Goal: Task Accomplishment & Management: Manage account settings

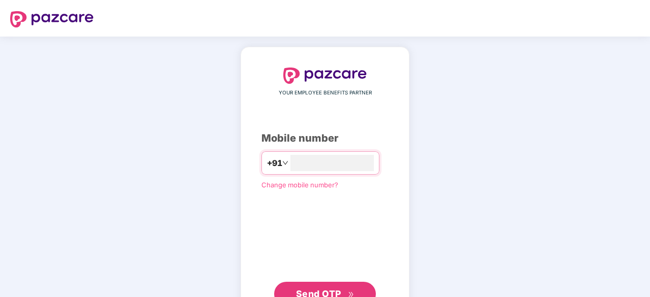
type input "**********"
click at [333, 289] on span "Send OTP" at bounding box center [318, 294] width 45 height 11
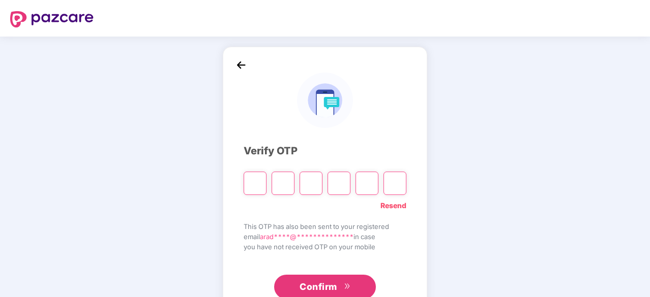
type input "*"
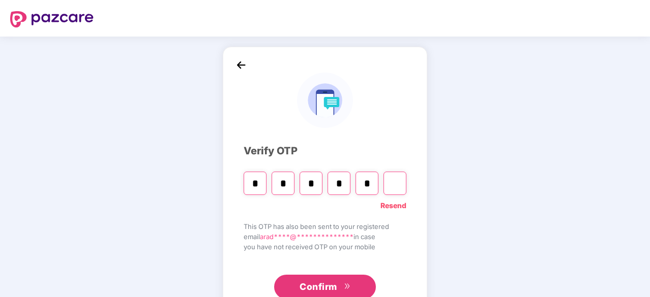
type input "*"
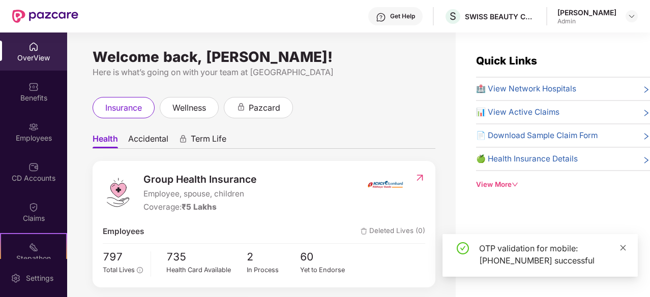
click at [622, 247] on icon "close" at bounding box center [623, 248] width 6 height 6
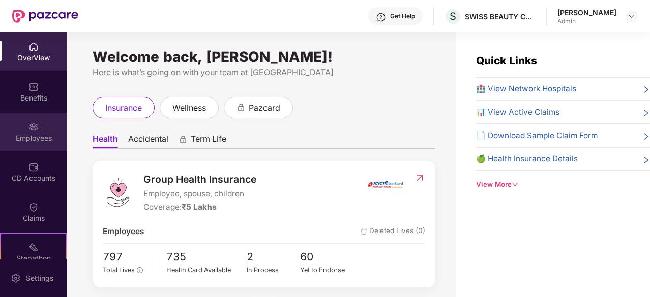
click at [40, 130] on div "Employees" at bounding box center [33, 132] width 67 height 38
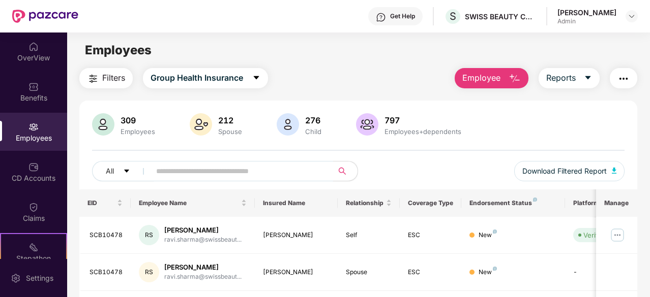
click at [183, 168] on input "text" at bounding box center [237, 171] width 163 height 15
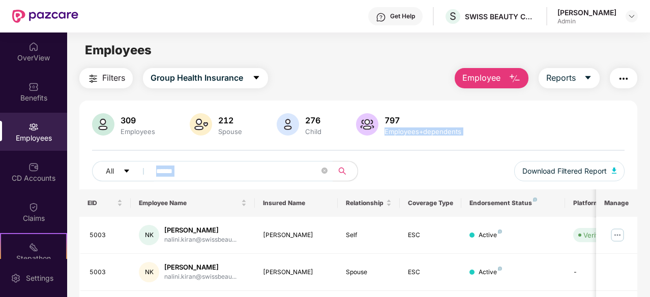
drag, startPoint x: 647, startPoint y: 108, endPoint x: 649, endPoint y: 154, distance: 45.3
click at [649, 154] on div "OverView Benefits Employees CD Accounts Claims Stepathon New Challenge 2 Endors…" at bounding box center [325, 165] width 650 height 265
click at [643, 166] on div "Filters Group Health Insurance Employee Reports 309 Employees 212 Spouse 276 Ch…" at bounding box center [358, 216] width 582 height 297
click at [546, 272] on div "Active" at bounding box center [512, 273] width 87 height 10
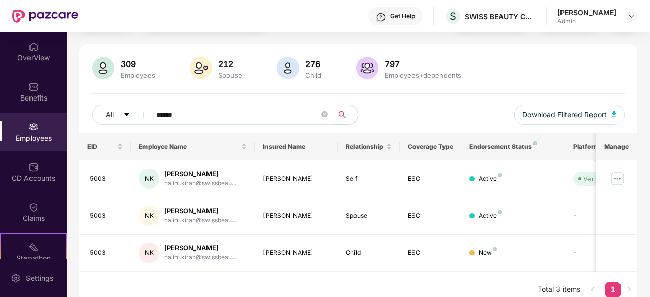
scroll to position [57, 0]
click at [504, 73] on div "309 Employees 212 Spouse 276 Child 797 Employees+dependents" at bounding box center [358, 68] width 532 height 24
click at [244, 117] on input "******" at bounding box center [237, 114] width 163 height 15
type input "*"
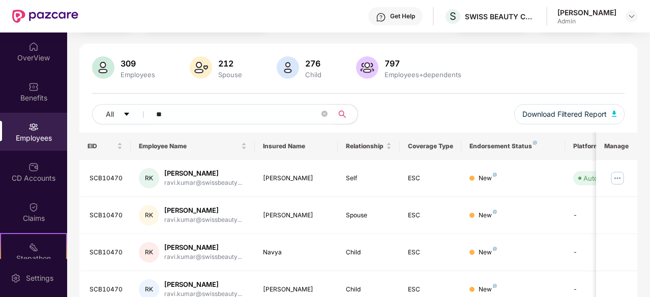
type input "*"
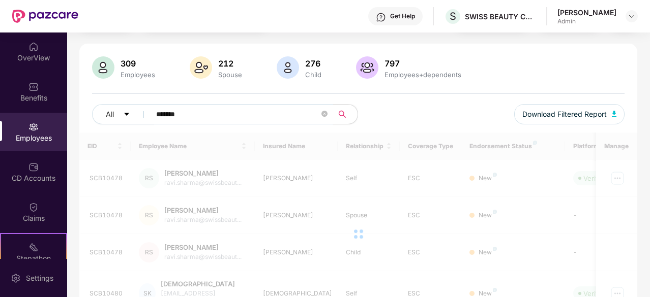
scroll to position [33, 0]
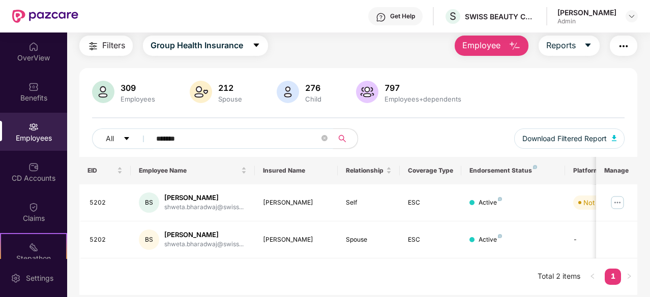
type input "******"
drag, startPoint x: 519, startPoint y: 47, endPoint x: 490, endPoint y: 40, distance: 30.0
click at [490, 40] on span "Employee" at bounding box center [481, 45] width 38 height 13
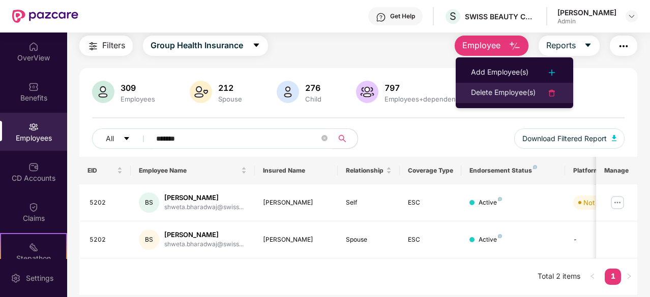
click at [491, 93] on div "Delete Employee(s)" at bounding box center [503, 93] width 65 height 12
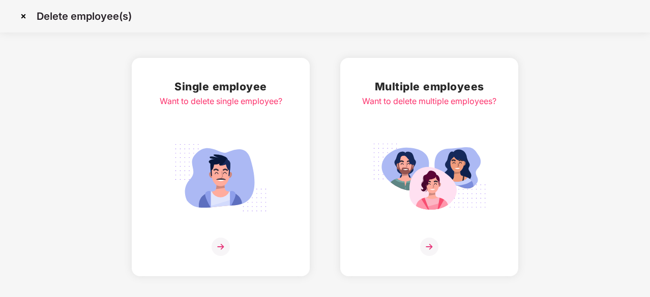
click at [233, 174] on img at bounding box center [221, 177] width 114 height 79
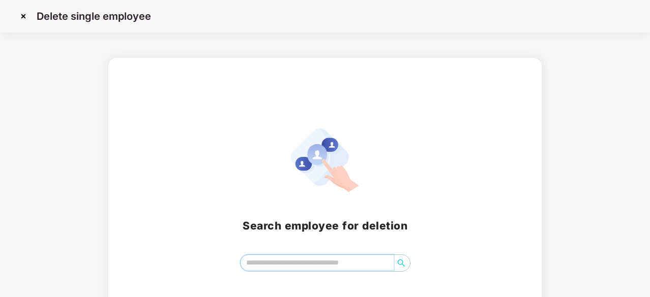
click at [292, 263] on input "search" at bounding box center [317, 262] width 153 height 15
type input "******"
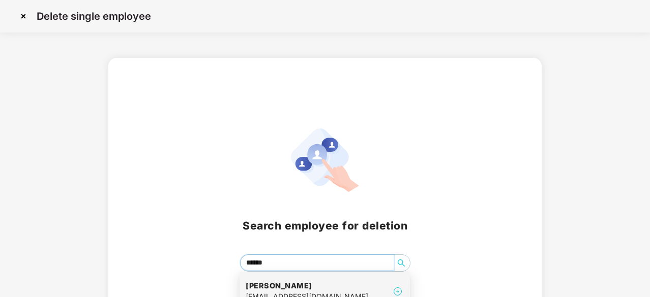
click at [326, 286] on h4 "Bharadwaj Shweta" at bounding box center [307, 286] width 123 height 10
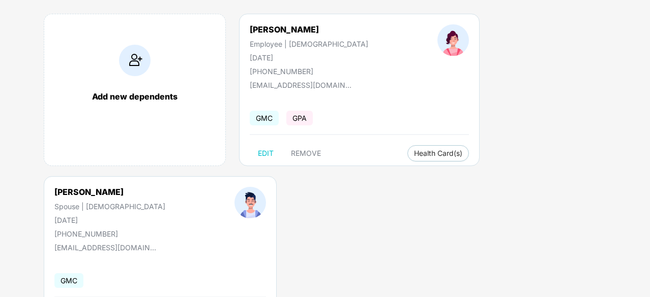
scroll to position [81, 0]
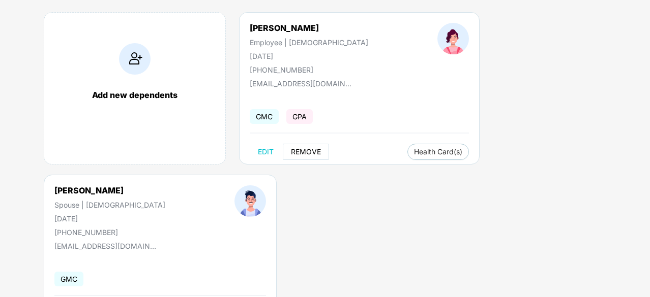
click at [300, 151] on span "REMOVE" at bounding box center [306, 152] width 30 height 8
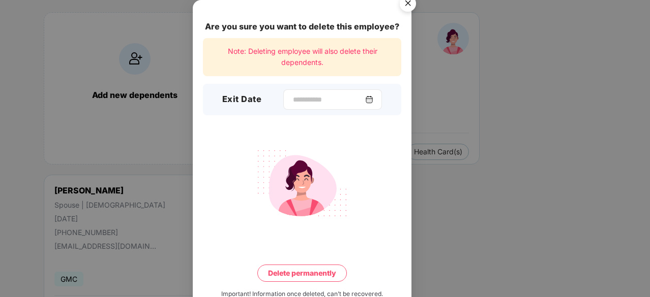
click at [373, 100] on img at bounding box center [369, 100] width 8 height 8
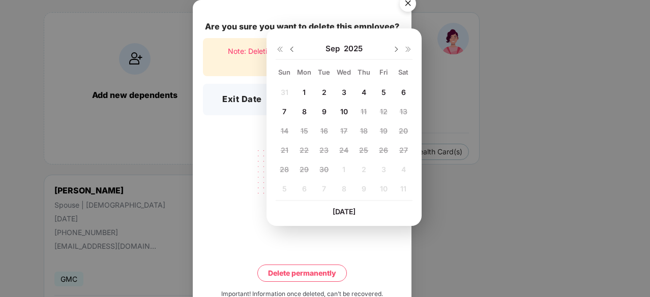
click at [306, 88] on div "1" at bounding box center [303, 91] width 15 height 15
type input "**********"
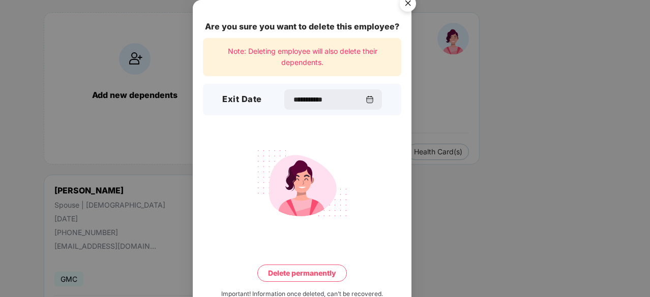
click at [289, 274] on button "Delete permanently" at bounding box center [301, 273] width 89 height 17
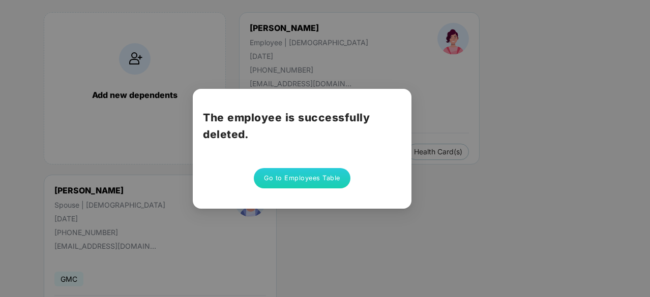
click at [473, 173] on div "The employee is successfully deleted. Go to Employees Table" at bounding box center [325, 148] width 650 height 297
click at [318, 174] on button "Go to Employees Table" at bounding box center [302, 178] width 97 height 20
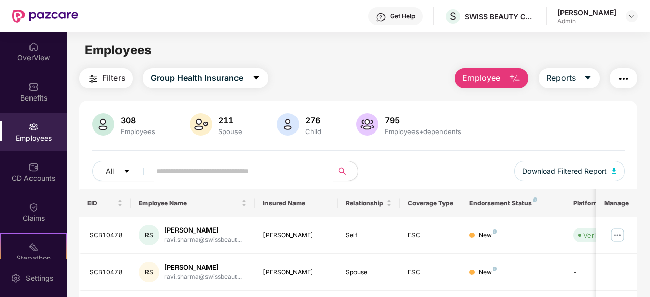
click at [519, 82] on img "button" at bounding box center [514, 79] width 12 height 12
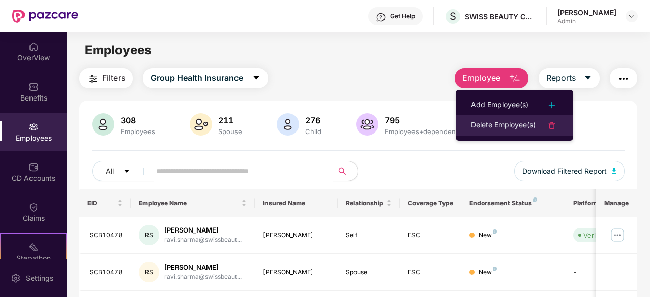
click at [506, 124] on div "Delete Employee(s)" at bounding box center [503, 125] width 65 height 12
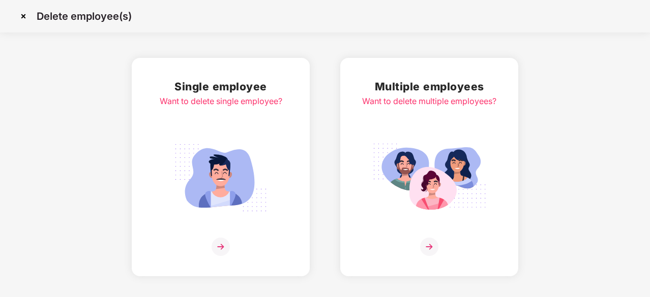
click at [222, 200] on img at bounding box center [221, 177] width 114 height 79
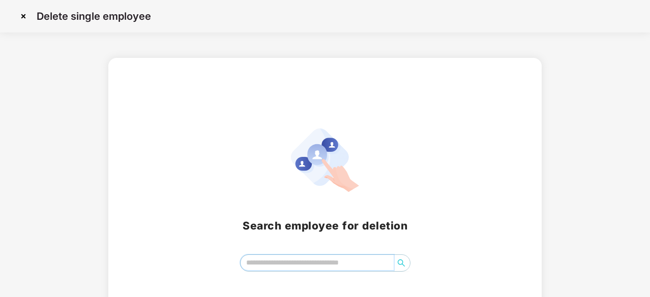
click at [287, 265] on input "search" at bounding box center [317, 262] width 153 height 15
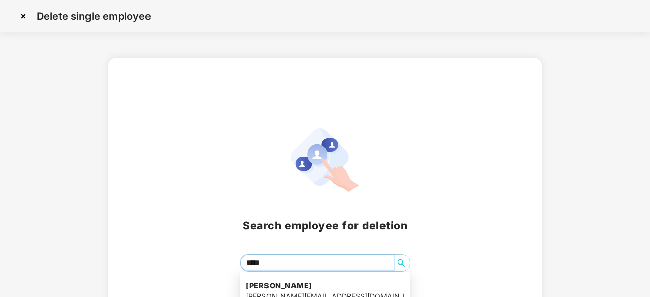
type input "******"
click at [297, 288] on h4 "Ashvani Ranjan" at bounding box center [325, 286] width 158 height 10
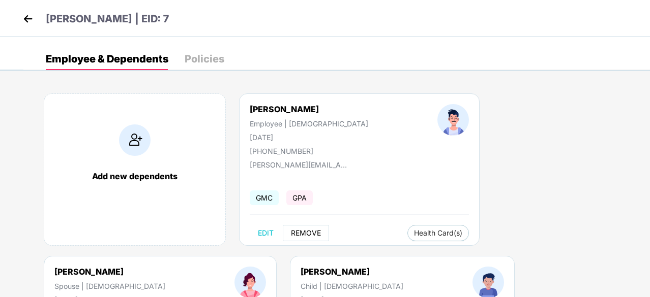
click at [303, 232] on span "REMOVE" at bounding box center [306, 233] width 30 height 8
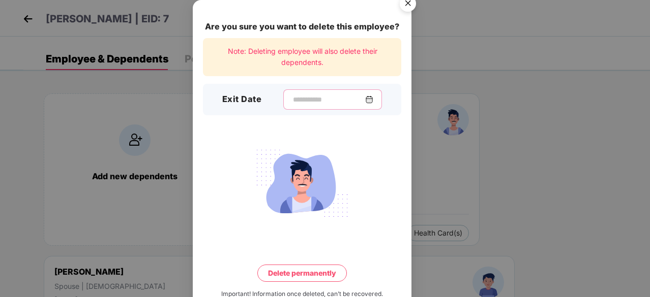
click at [310, 100] on input at bounding box center [328, 100] width 73 height 11
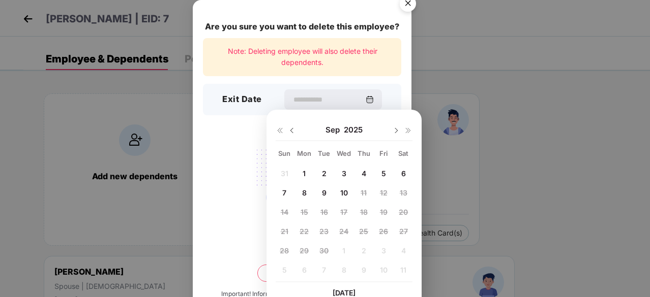
click at [345, 173] on span "3" at bounding box center [344, 173] width 5 height 9
type input "**********"
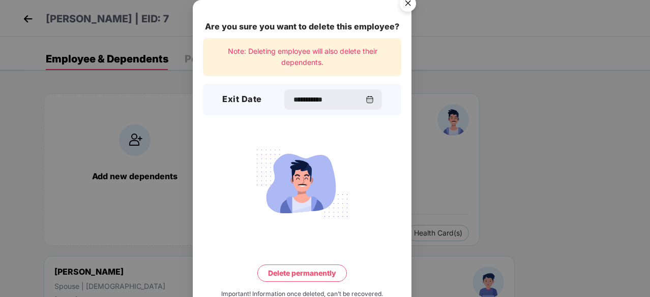
click at [313, 273] on button "Delete permanently" at bounding box center [301, 273] width 89 height 17
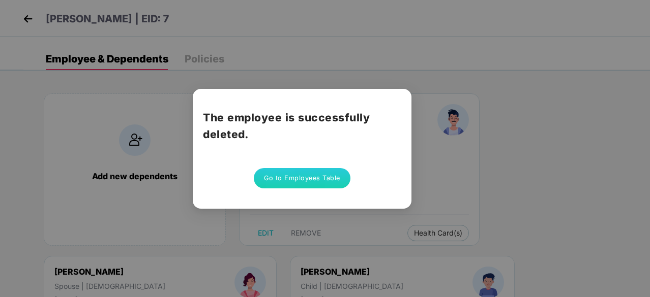
click at [330, 179] on button "Go to Employees Table" at bounding box center [302, 178] width 97 height 20
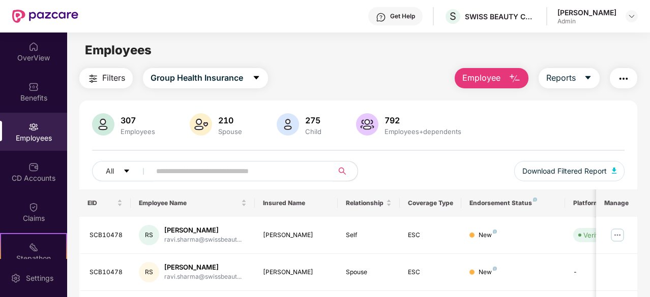
click at [260, 167] on input "text" at bounding box center [237, 171] width 163 height 15
click at [518, 81] on img "button" at bounding box center [514, 79] width 12 height 12
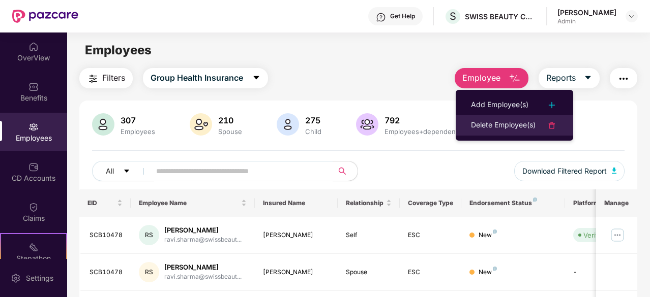
drag, startPoint x: 506, startPoint y: 123, endPoint x: 515, endPoint y: 126, distance: 9.0
click at [515, 126] on div "Delete Employee(s)" at bounding box center [503, 125] width 65 height 12
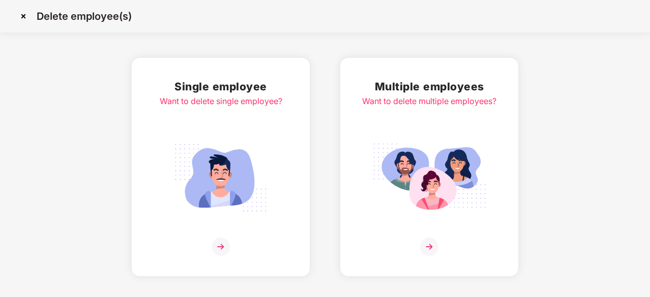
click at [223, 245] on img at bounding box center [221, 247] width 18 height 18
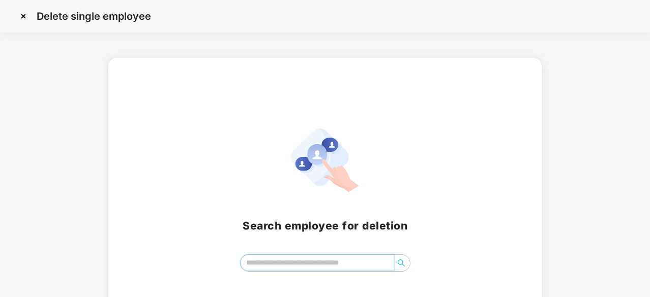
click at [257, 260] on input "search" at bounding box center [317, 262] width 153 height 15
type input "*****"
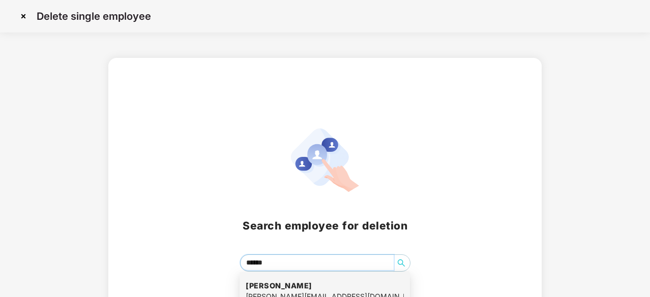
click at [296, 283] on h4 "Mayur Sharma" at bounding box center [325, 286] width 158 height 10
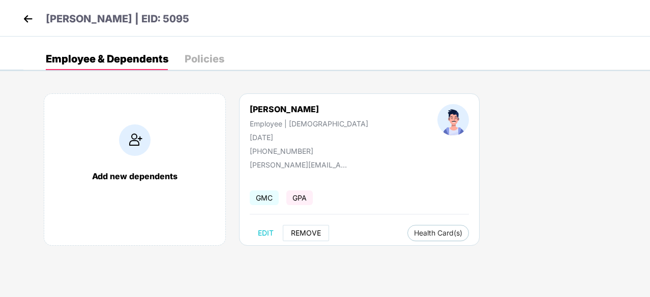
click at [304, 232] on span "REMOVE" at bounding box center [306, 233] width 30 height 8
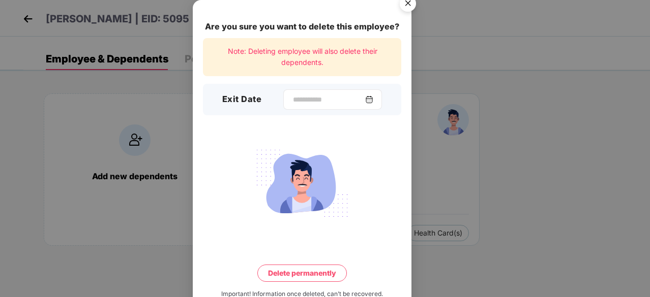
click at [373, 101] on img at bounding box center [369, 100] width 8 height 8
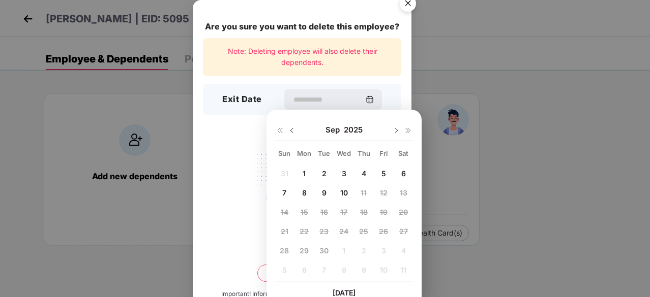
click at [345, 172] on span "3" at bounding box center [344, 173] width 5 height 9
type input "**********"
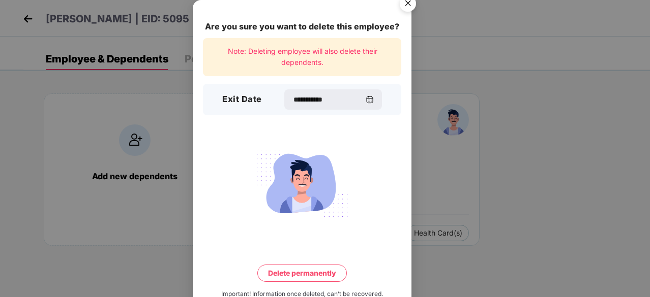
click at [303, 271] on button "Delete permanently" at bounding box center [301, 273] width 89 height 17
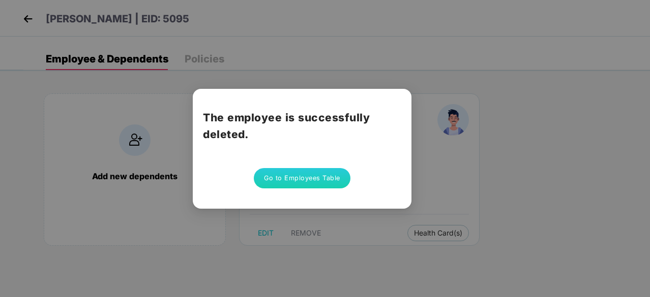
click at [308, 175] on button "Go to Employees Table" at bounding box center [302, 178] width 97 height 20
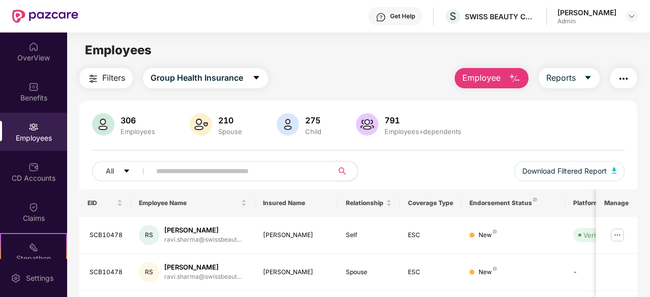
click at [307, 174] on input "text" at bounding box center [237, 171] width 163 height 15
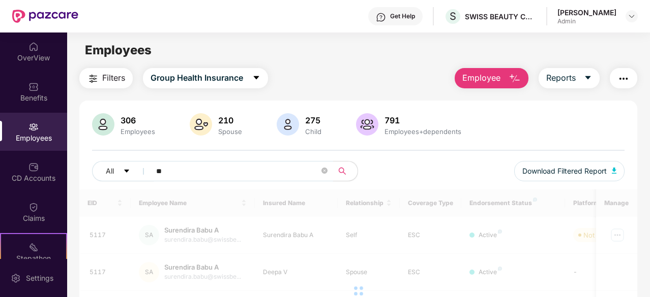
type input "*"
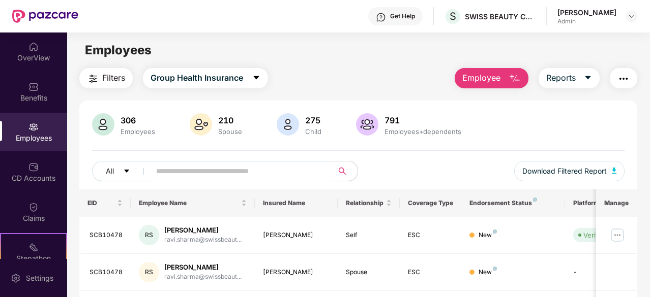
click at [521, 80] on img "button" at bounding box center [514, 79] width 12 height 12
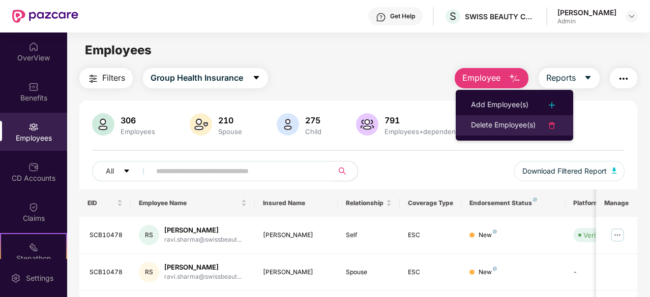
drag, startPoint x: 520, startPoint y: 122, endPoint x: 528, endPoint y: 125, distance: 8.5
click at [528, 125] on div "Delete Employee(s)" at bounding box center [503, 125] width 65 height 12
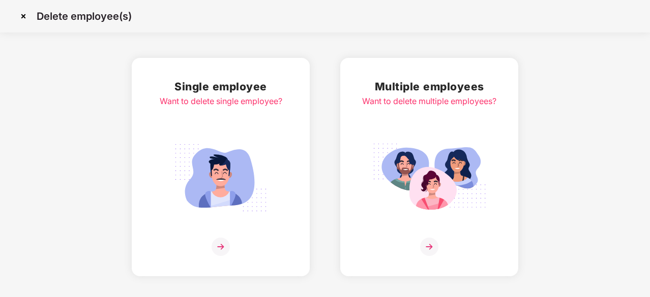
click at [226, 253] on img at bounding box center [221, 247] width 18 height 18
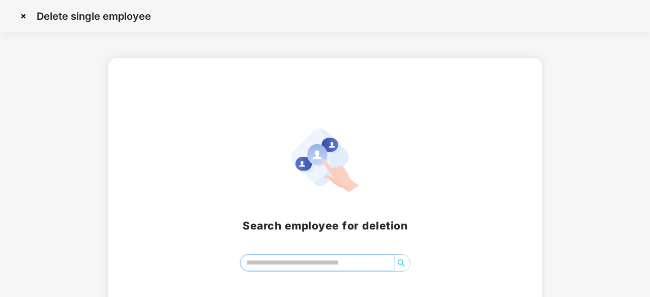
click at [310, 266] on input "search" at bounding box center [317, 262] width 153 height 15
type input "*****"
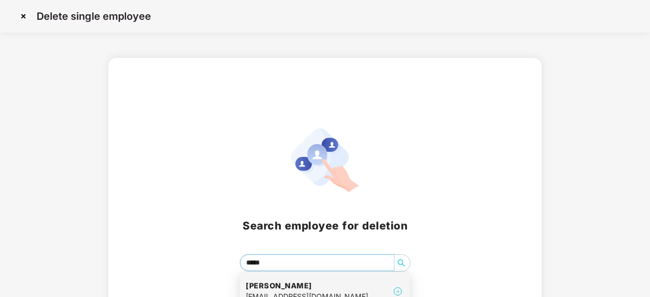
click at [341, 283] on h4 "Aagman Sharma" at bounding box center [307, 286] width 123 height 10
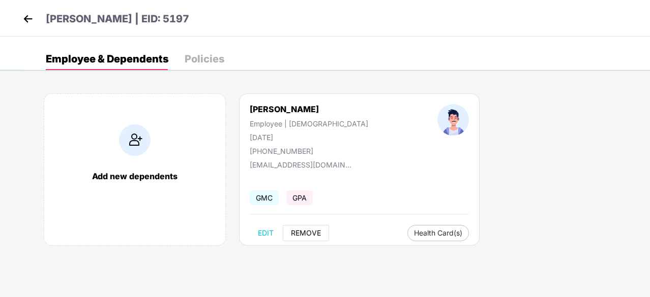
click at [312, 230] on span "REMOVE" at bounding box center [306, 233] width 30 height 8
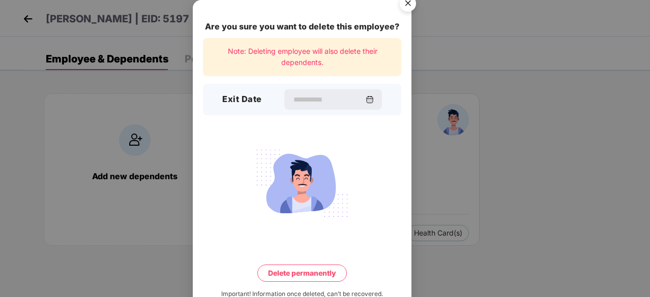
click at [408, 6] on img "Close" at bounding box center [408, 5] width 28 height 28
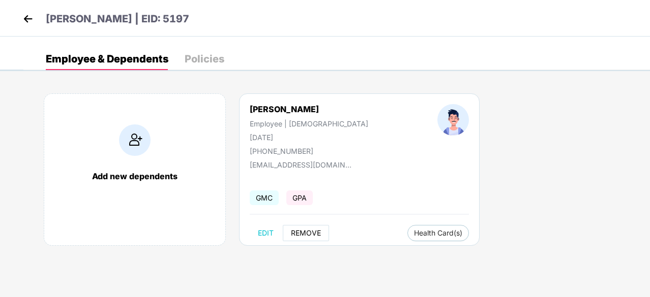
click at [309, 233] on span "REMOVE" at bounding box center [306, 233] width 30 height 8
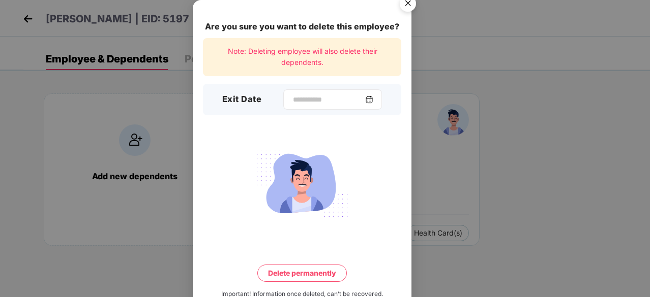
click at [373, 99] on img at bounding box center [369, 100] width 8 height 8
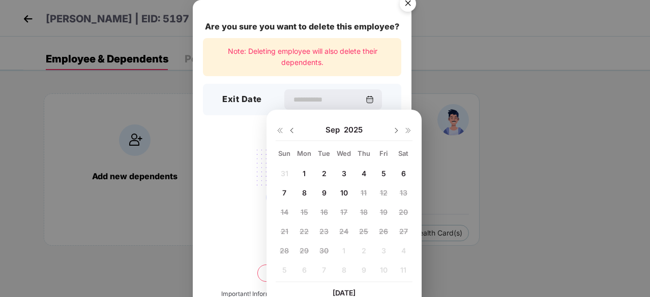
click at [291, 129] on img at bounding box center [292, 131] width 8 height 8
click at [364, 250] on span "28" at bounding box center [363, 251] width 9 height 9
type input "**********"
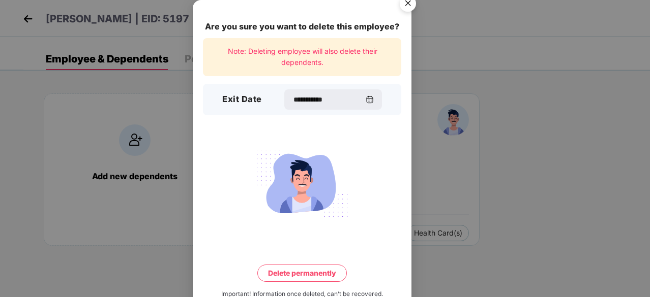
click at [320, 275] on button "Delete permanently" at bounding box center [301, 273] width 89 height 17
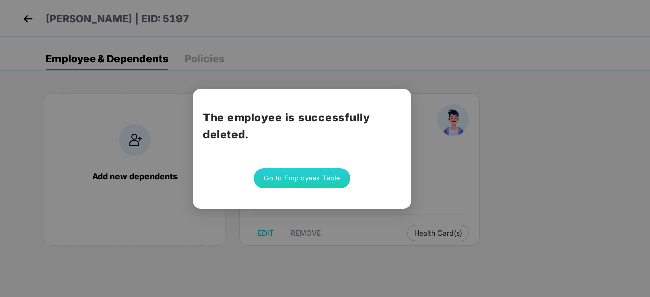
click at [319, 177] on button "Go to Employees Table" at bounding box center [302, 178] width 97 height 20
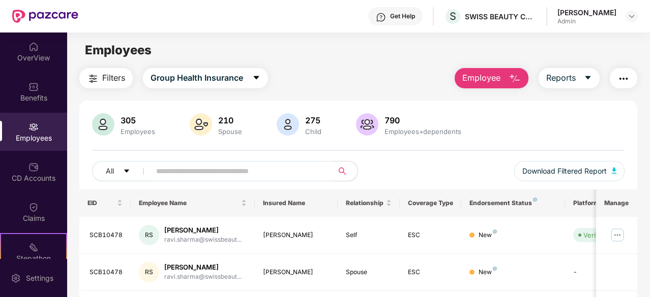
click at [521, 77] on img "button" at bounding box center [514, 79] width 12 height 12
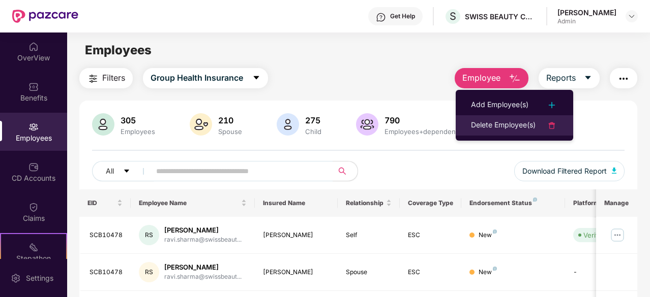
click at [514, 122] on div "Delete Employee(s)" at bounding box center [503, 125] width 65 height 12
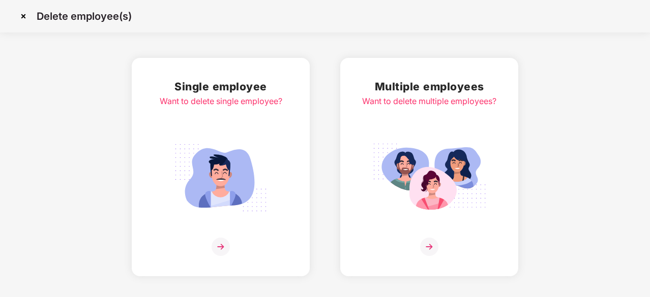
click at [221, 247] on img at bounding box center [221, 247] width 18 height 18
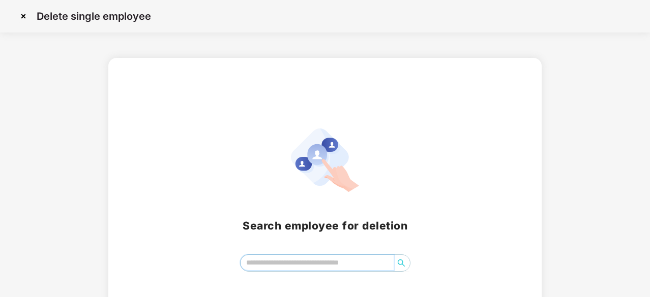
click at [316, 264] on input "search" at bounding box center [317, 262] width 153 height 15
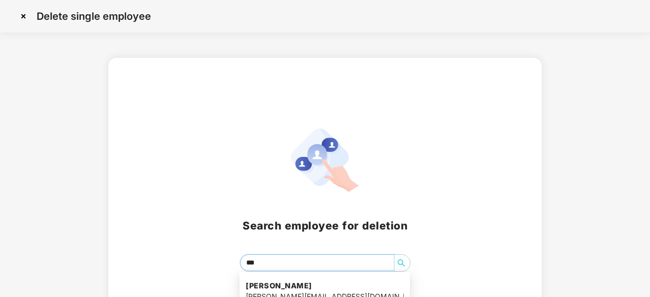
type input "****"
drag, startPoint x: 309, startPoint y: 284, endPoint x: 278, endPoint y: 285, distance: 31.5
click at [278, 285] on h4 "Gopi Arora" at bounding box center [325, 286] width 158 height 10
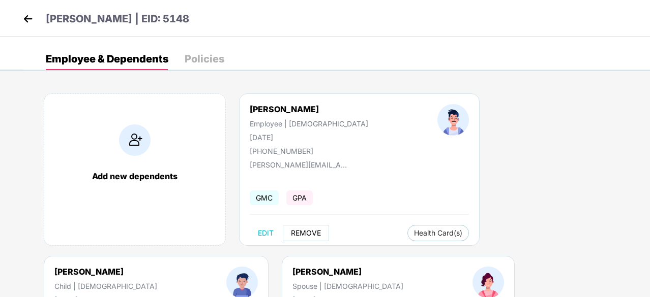
click at [308, 230] on span "REMOVE" at bounding box center [306, 233] width 30 height 8
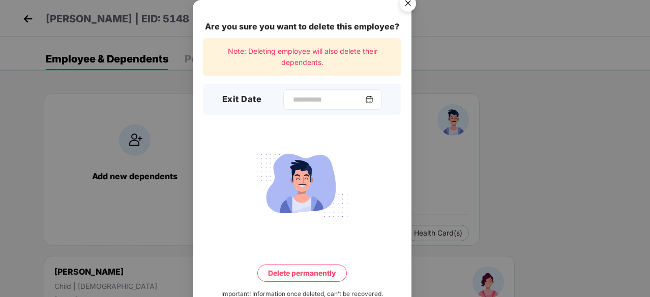
click at [373, 102] on img at bounding box center [369, 100] width 8 height 8
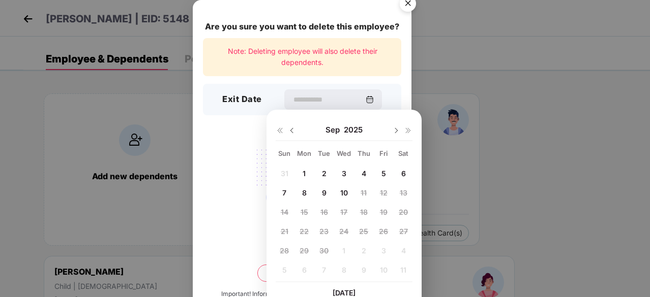
click at [291, 131] on img at bounding box center [292, 131] width 8 height 8
click at [405, 211] on span "16" at bounding box center [404, 212] width 8 height 9
type input "**********"
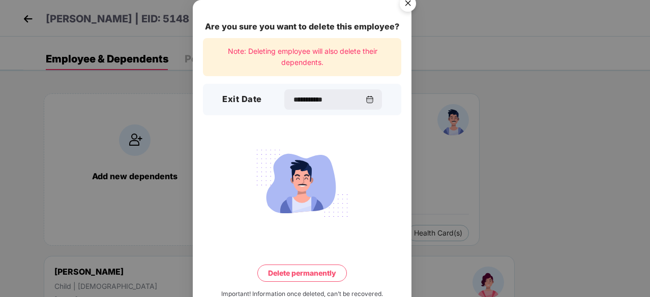
click at [302, 273] on button "Delete permanently" at bounding box center [301, 273] width 89 height 17
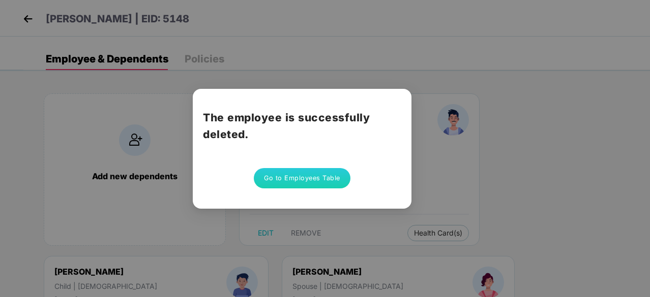
click at [331, 264] on div "The employee is successfully deleted. Go to Employees Table" at bounding box center [325, 148] width 650 height 297
click at [317, 178] on button "Go to Employees Table" at bounding box center [302, 178] width 97 height 20
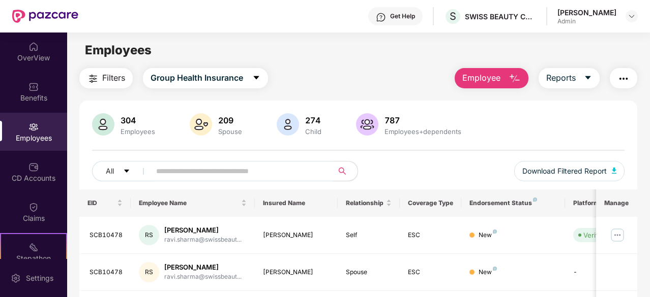
click at [516, 82] on img "button" at bounding box center [514, 79] width 12 height 12
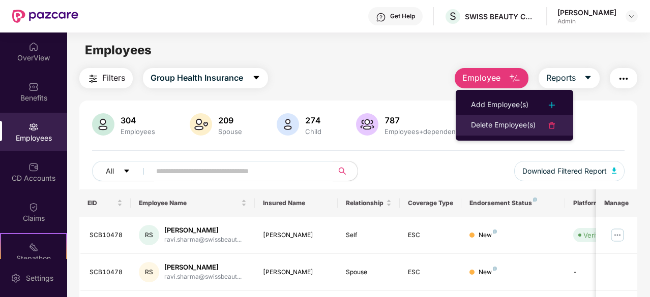
click at [495, 125] on div "Delete Employee(s)" at bounding box center [503, 125] width 65 height 12
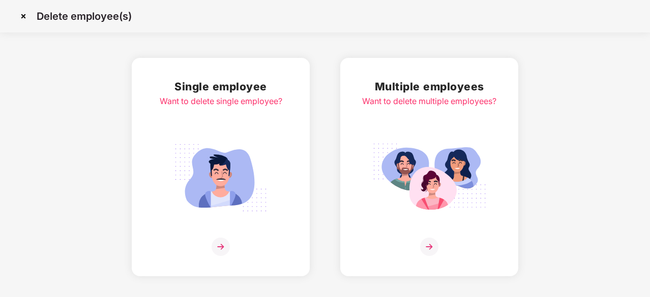
click at [220, 243] on img at bounding box center [221, 247] width 18 height 18
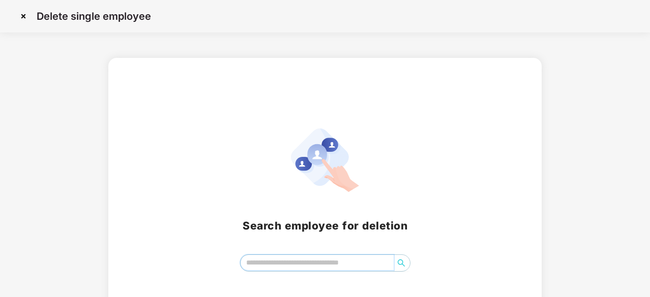
drag, startPoint x: 321, startPoint y: 259, endPoint x: 292, endPoint y: 264, distance: 30.0
click at [292, 264] on input "search" at bounding box center [317, 262] width 153 height 15
click at [401, 264] on icon "search" at bounding box center [401, 263] width 8 height 8
click at [310, 263] on input "********" at bounding box center [317, 262] width 153 height 15
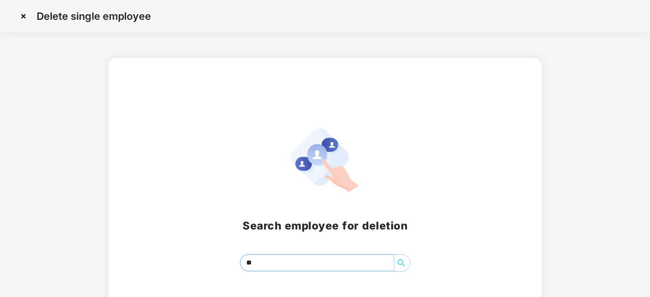
type input "*"
type input "****"
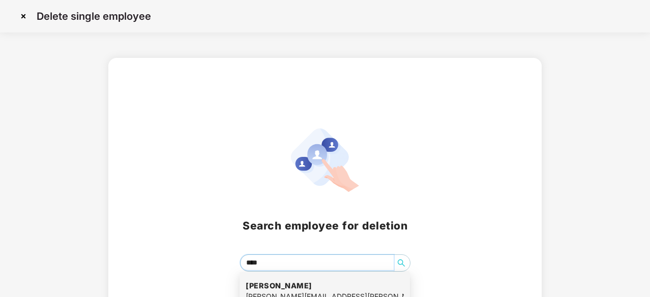
click at [282, 283] on h4 "Hrishita Monga" at bounding box center [325, 286] width 158 height 10
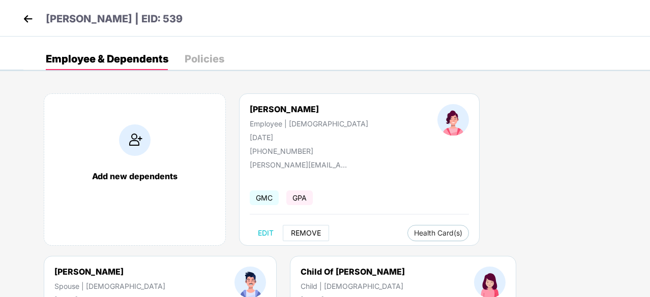
click at [308, 231] on span "REMOVE" at bounding box center [306, 233] width 30 height 8
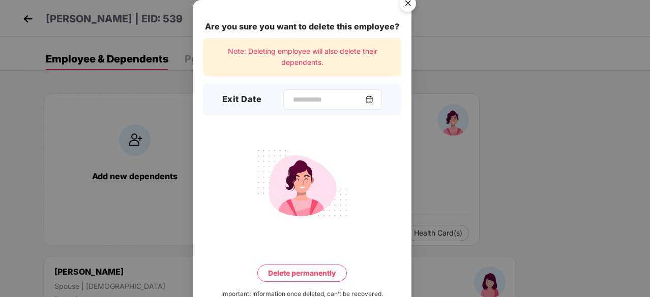
click at [373, 100] on img at bounding box center [369, 100] width 8 height 8
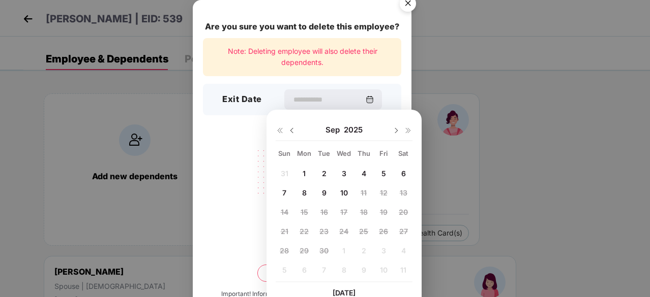
click at [294, 130] on img at bounding box center [292, 131] width 8 height 8
click at [288, 269] on span "31" at bounding box center [285, 270] width 8 height 9
type input "**********"
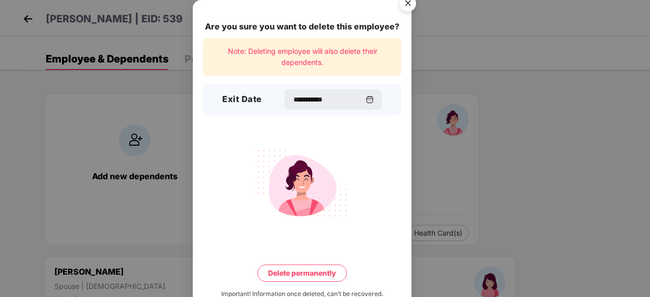
click at [316, 273] on button "Delete permanently" at bounding box center [301, 273] width 89 height 17
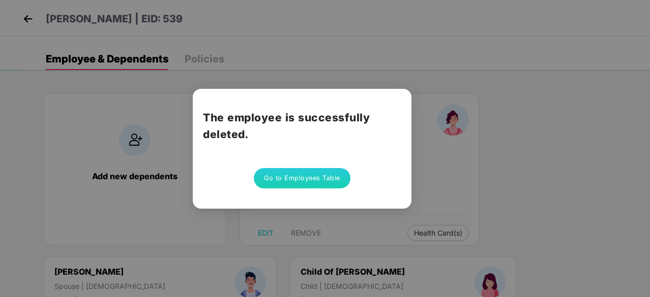
click at [310, 182] on button "Go to Employees Table" at bounding box center [302, 178] width 97 height 20
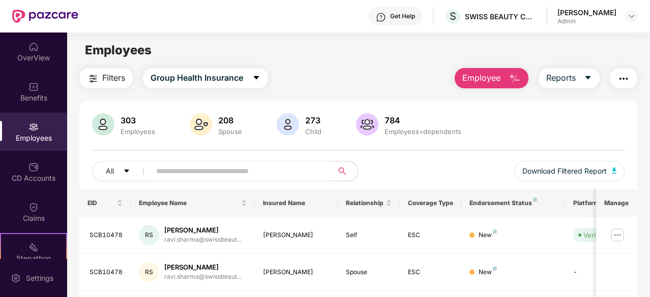
click at [519, 78] on img "button" at bounding box center [514, 79] width 12 height 12
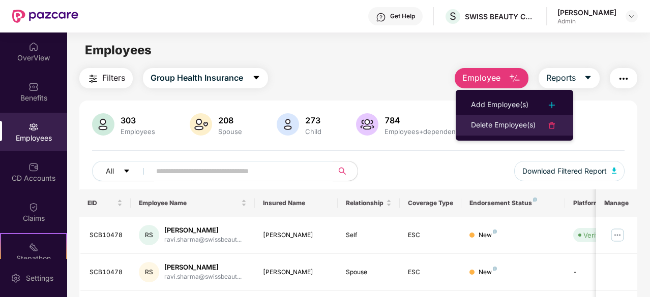
click at [501, 118] on li "Delete Employee(s)" at bounding box center [514, 125] width 117 height 20
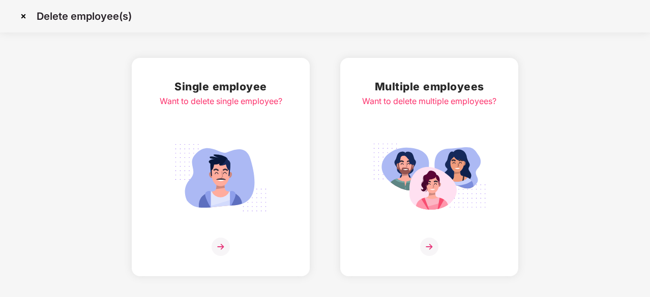
click at [220, 253] on img at bounding box center [221, 247] width 18 height 18
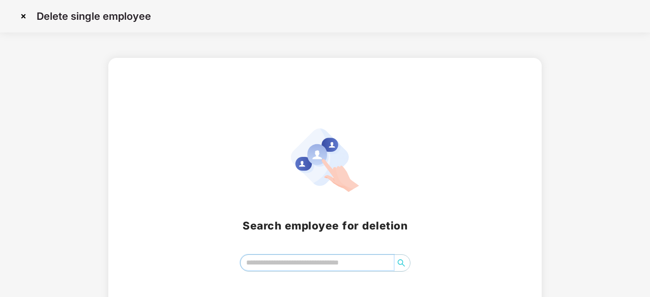
click at [270, 262] on input "search" at bounding box center [317, 262] width 153 height 15
type input "*******"
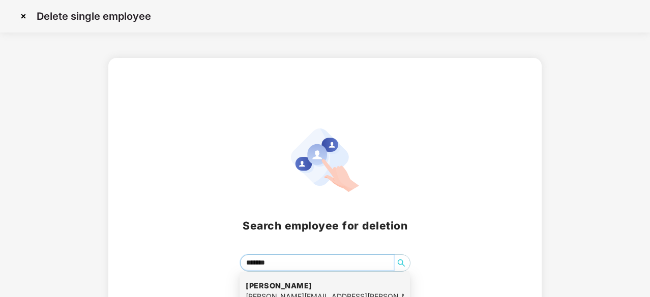
click at [263, 287] on h4 "Prabhdeep Kaur" at bounding box center [325, 286] width 158 height 10
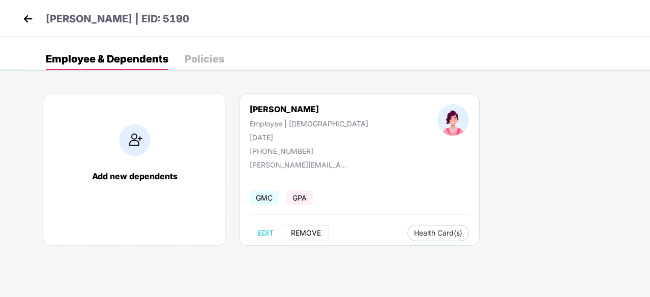
click at [306, 233] on span "REMOVE" at bounding box center [306, 233] width 30 height 8
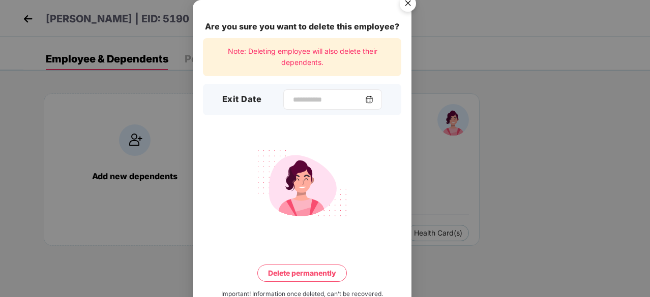
click at [373, 101] on img at bounding box center [369, 100] width 8 height 8
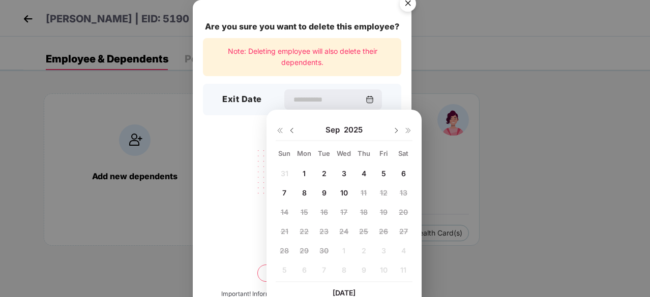
click at [293, 129] on img at bounding box center [292, 131] width 8 height 8
click at [325, 210] on span "12" at bounding box center [324, 212] width 8 height 9
type input "**********"
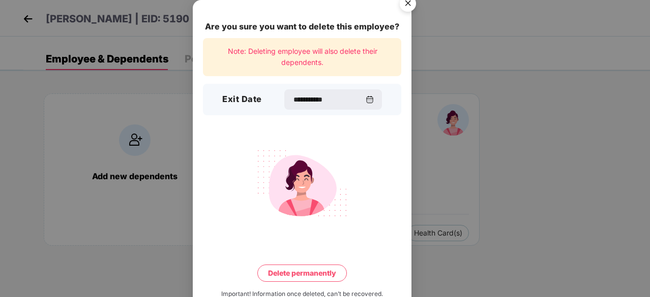
click at [306, 276] on button "Delete permanently" at bounding box center [301, 273] width 89 height 17
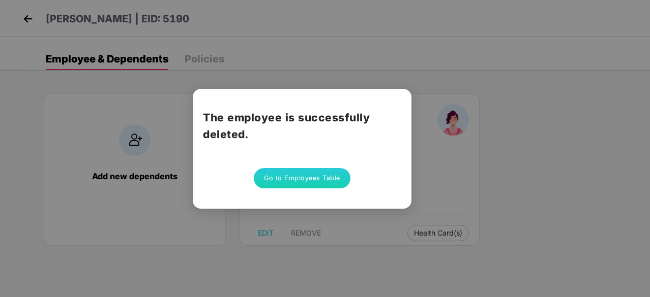
click at [294, 175] on button "Go to Employees Table" at bounding box center [302, 178] width 97 height 20
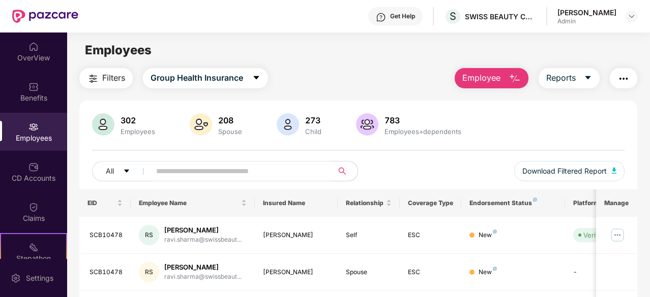
click at [520, 78] on img "button" at bounding box center [514, 79] width 12 height 12
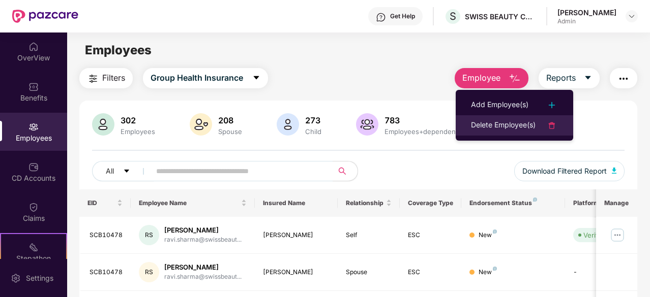
click at [495, 126] on div "Delete Employee(s)" at bounding box center [503, 125] width 65 height 12
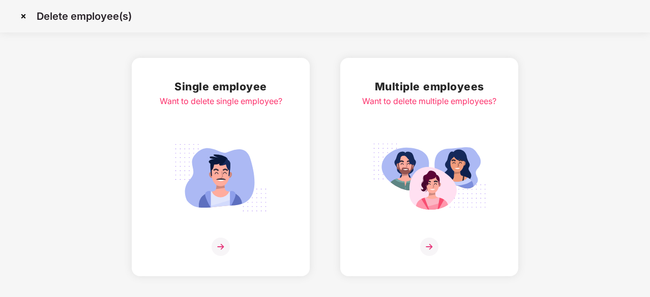
click at [218, 248] on img at bounding box center [221, 247] width 18 height 18
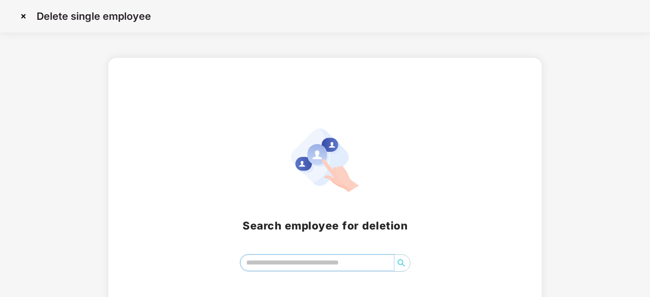
click at [264, 263] on input "search" at bounding box center [317, 262] width 153 height 15
type input "********"
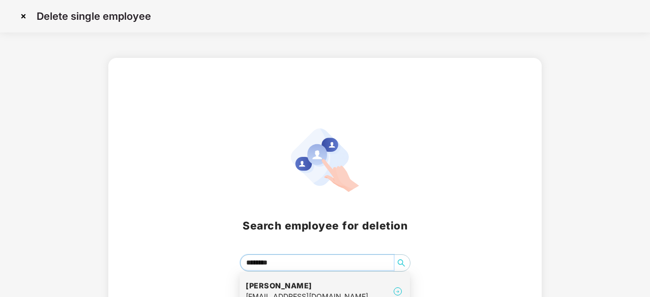
click at [302, 286] on h4 "Manoj Kumar" at bounding box center [307, 286] width 123 height 10
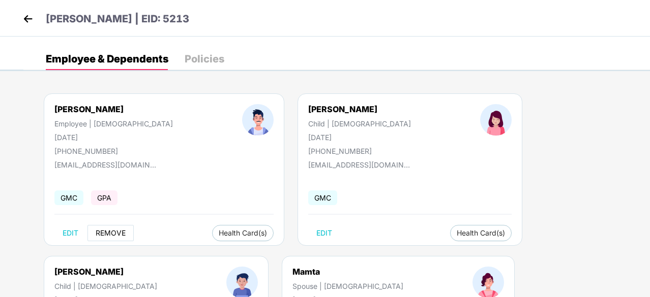
click at [110, 230] on span "REMOVE" at bounding box center [111, 233] width 30 height 8
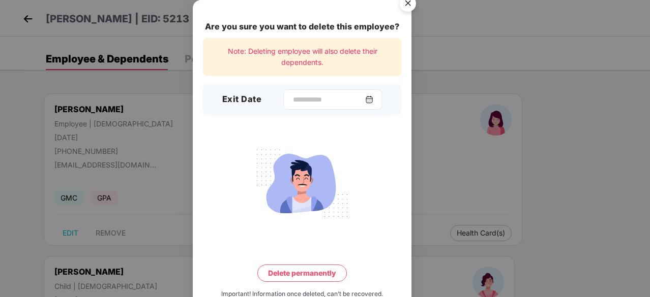
click at [373, 98] on img at bounding box center [369, 100] width 8 height 8
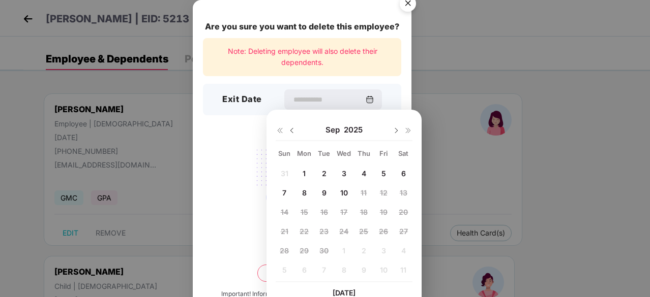
click at [293, 129] on img at bounding box center [292, 131] width 8 height 8
click at [404, 210] on span "16" at bounding box center [404, 212] width 8 height 9
type input "**********"
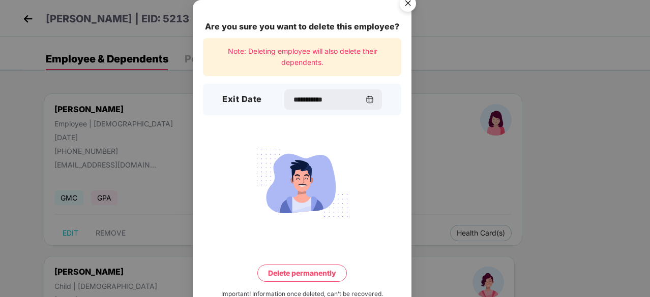
click at [317, 276] on button "Delete permanently" at bounding box center [301, 273] width 89 height 17
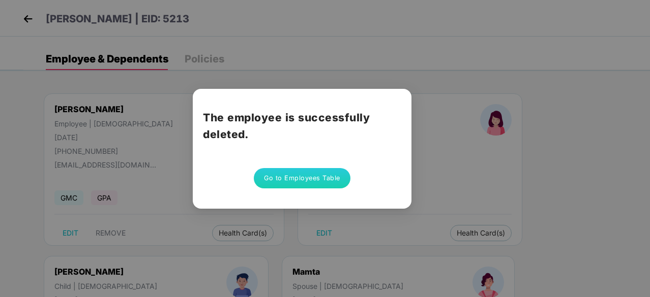
click at [321, 176] on button "Go to Employees Table" at bounding box center [302, 178] width 97 height 20
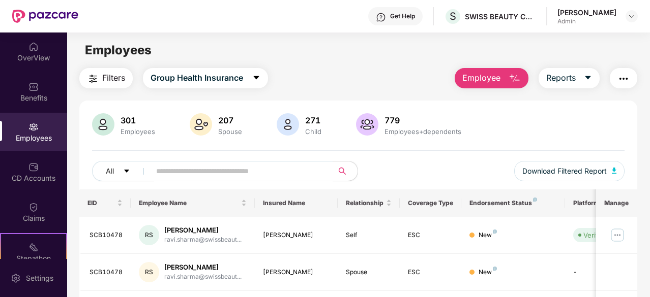
click at [523, 78] on button "Employee" at bounding box center [492, 78] width 74 height 20
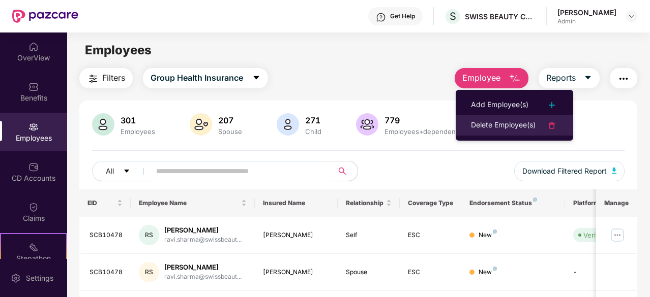
click at [518, 124] on div "Delete Employee(s)" at bounding box center [503, 125] width 65 height 12
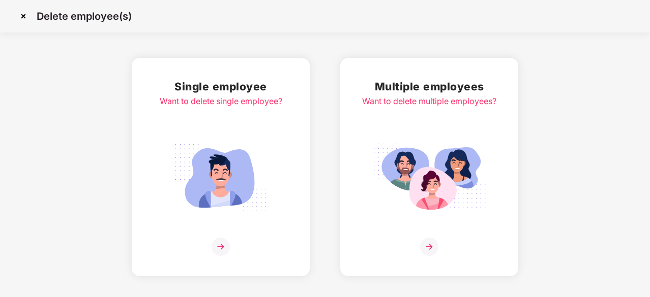
click at [222, 246] on img at bounding box center [221, 247] width 18 height 18
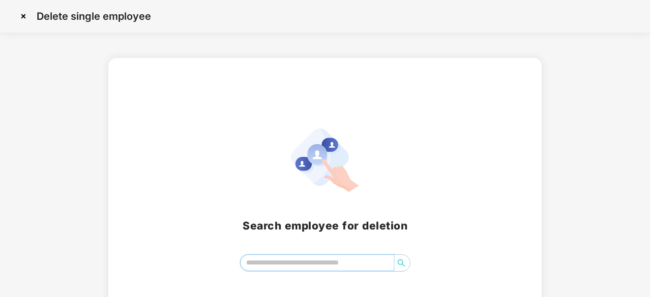
click at [290, 263] on input "search" at bounding box center [317, 262] width 153 height 15
click at [402, 263] on icon "search" at bounding box center [401, 263] width 8 height 8
type input "**********"
click at [24, 16] on img at bounding box center [23, 16] width 16 height 16
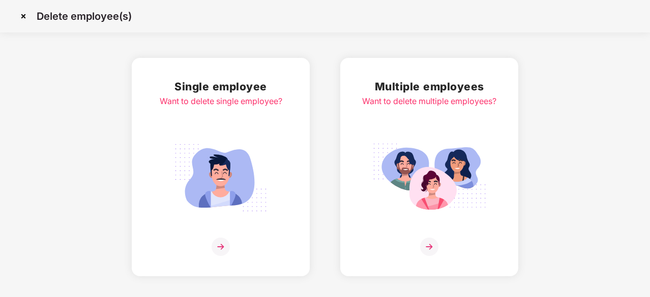
click at [24, 16] on img at bounding box center [23, 16] width 16 height 16
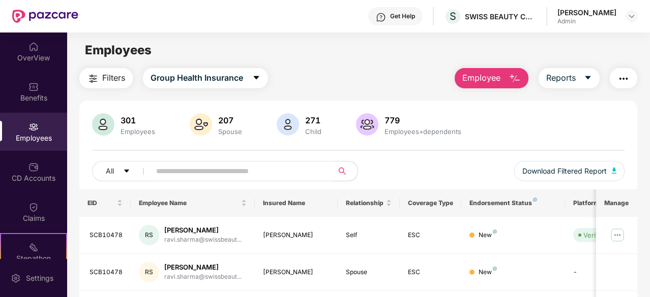
click at [245, 169] on input "text" at bounding box center [237, 171] width 163 height 15
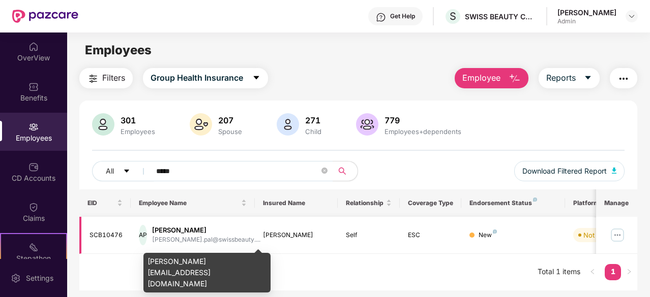
click at [227, 236] on div "[PERSON_NAME].pal@swissbeauty...." at bounding box center [206, 240] width 108 height 10
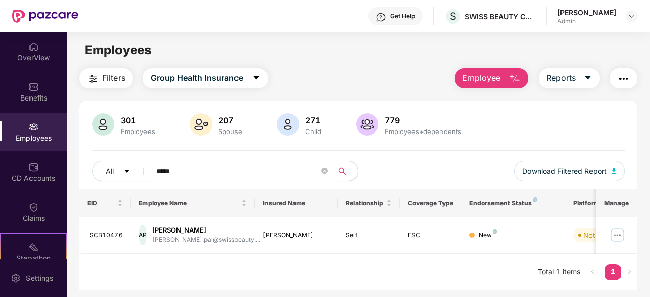
click at [281, 173] on input "*****" at bounding box center [237, 171] width 163 height 15
type input "*"
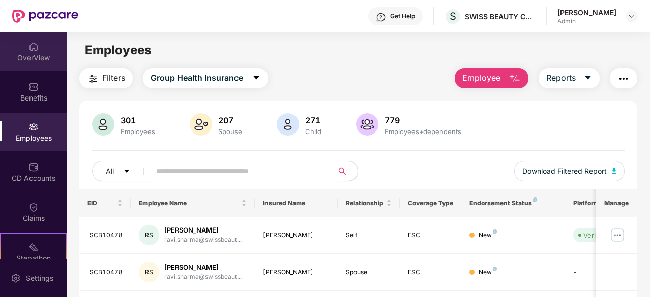
click at [43, 55] on div "OverView" at bounding box center [33, 58] width 67 height 10
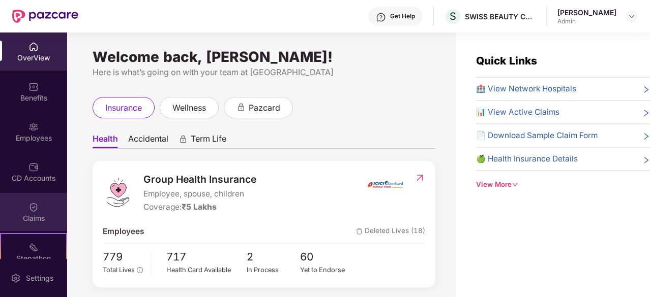
click at [31, 212] on img at bounding box center [33, 207] width 10 height 10
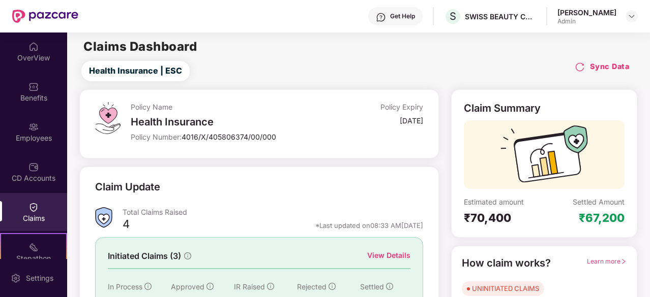
click at [579, 65] on img at bounding box center [580, 67] width 10 height 10
